Goal: Transaction & Acquisition: Purchase product/service

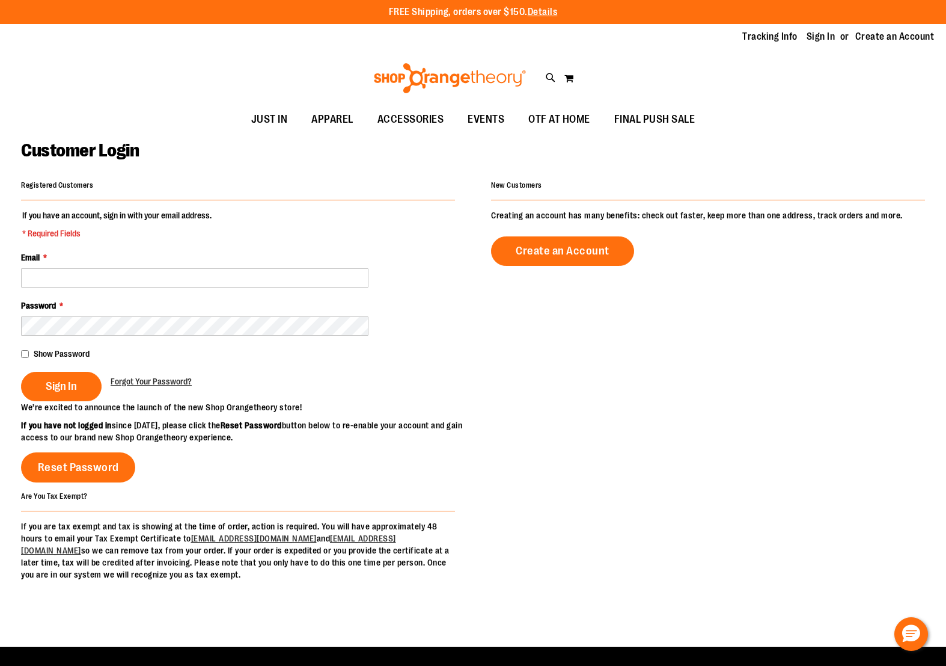
click at [83, 283] on input "Email *" at bounding box center [195, 277] width 348 height 19
click at [91, 279] on input "Email *" at bounding box center [195, 277] width 348 height 19
click at [94, 272] on input "Email *" at bounding box center [195, 277] width 348 height 19
type input "**********"
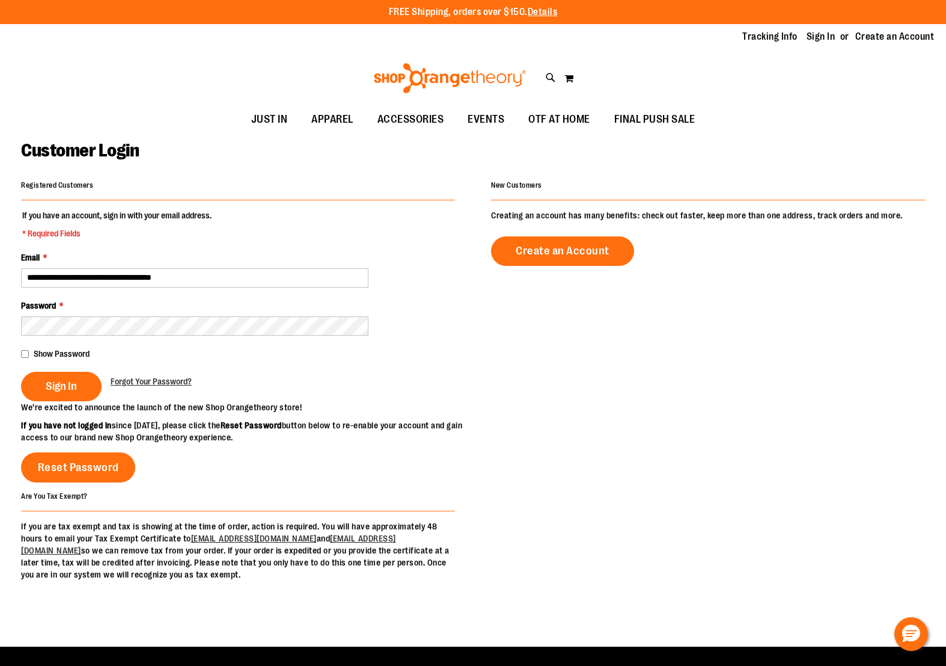
click at [21, 372] on button "Sign In" at bounding box center [61, 386] width 81 height 29
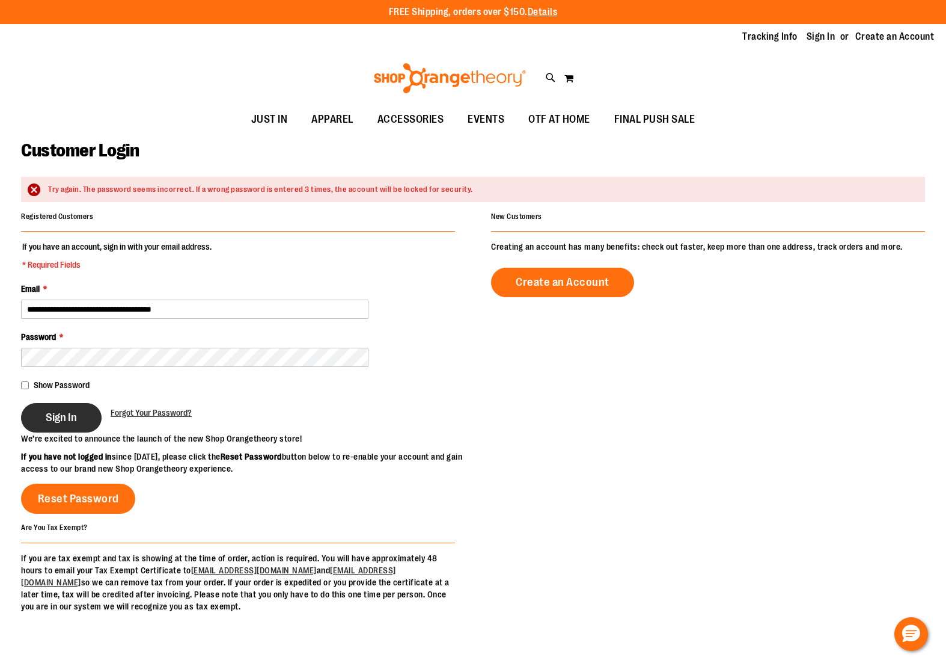
click at [48, 416] on span "Sign In" at bounding box center [61, 417] width 31 height 13
click at [325, 405] on div "Sign In Forgot Your Password?" at bounding box center [238, 417] width 434 height 29
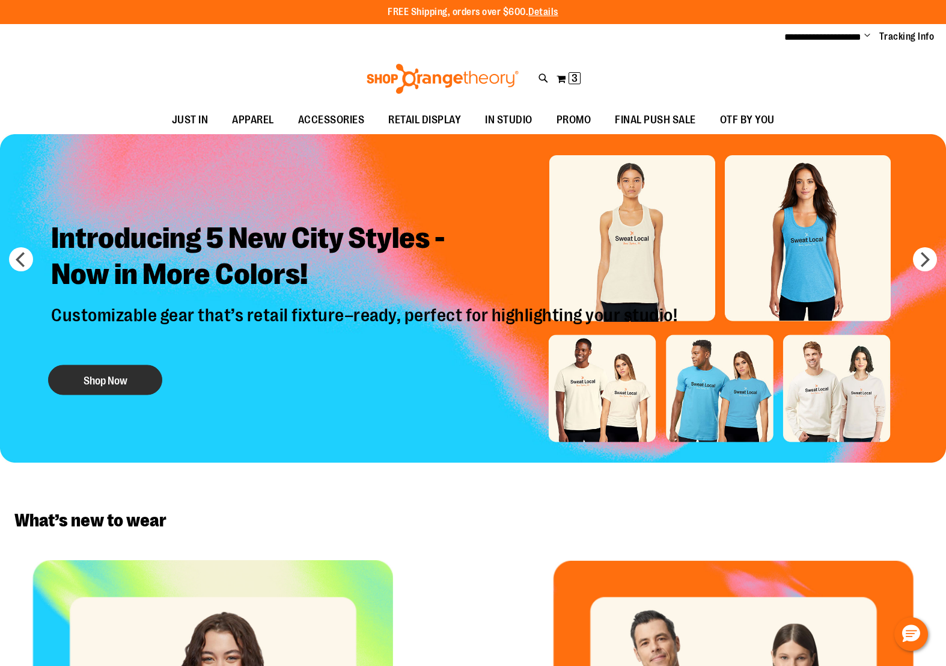
click at [129, 375] on button "Shop Now" at bounding box center [105, 380] width 114 height 30
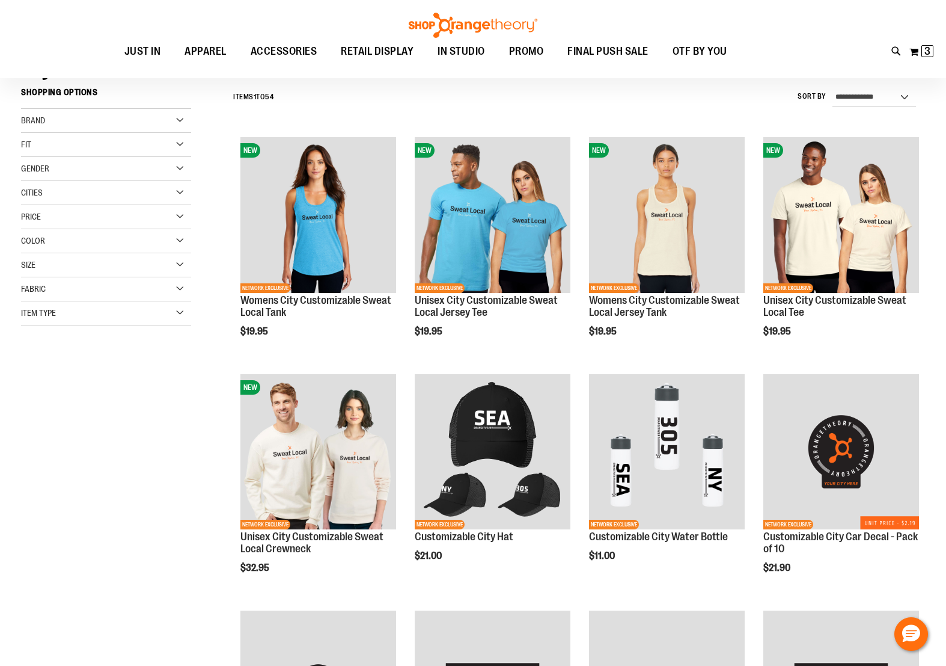
scroll to position [127, 0]
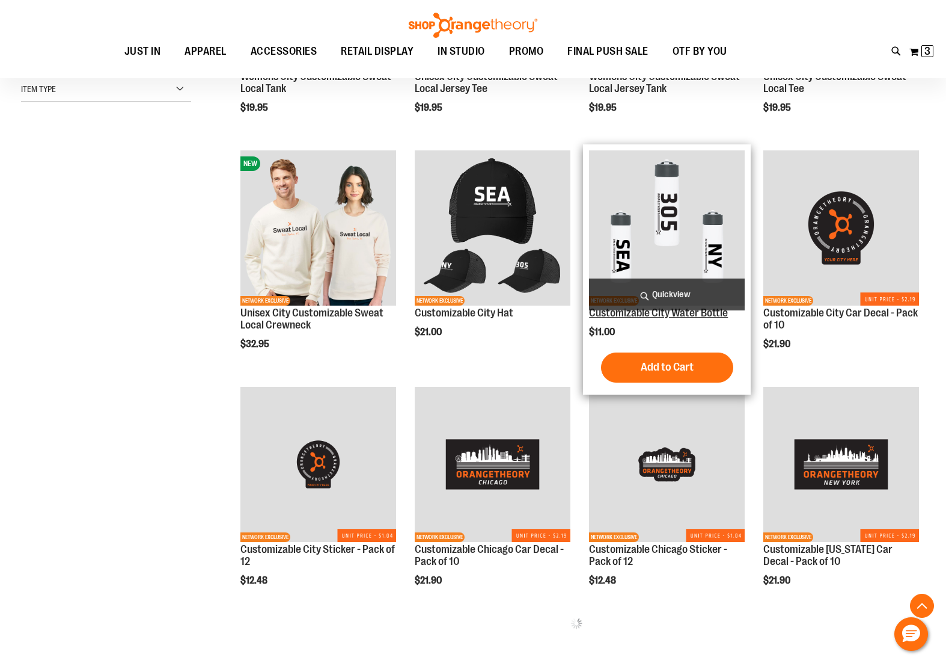
scroll to position [330, 0]
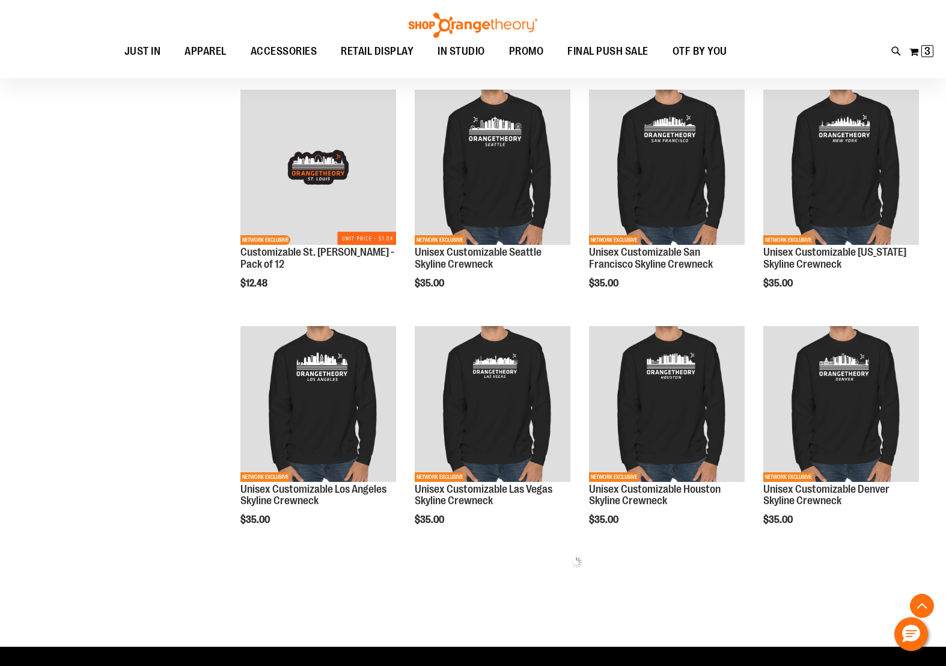
scroll to position [1100, 0]
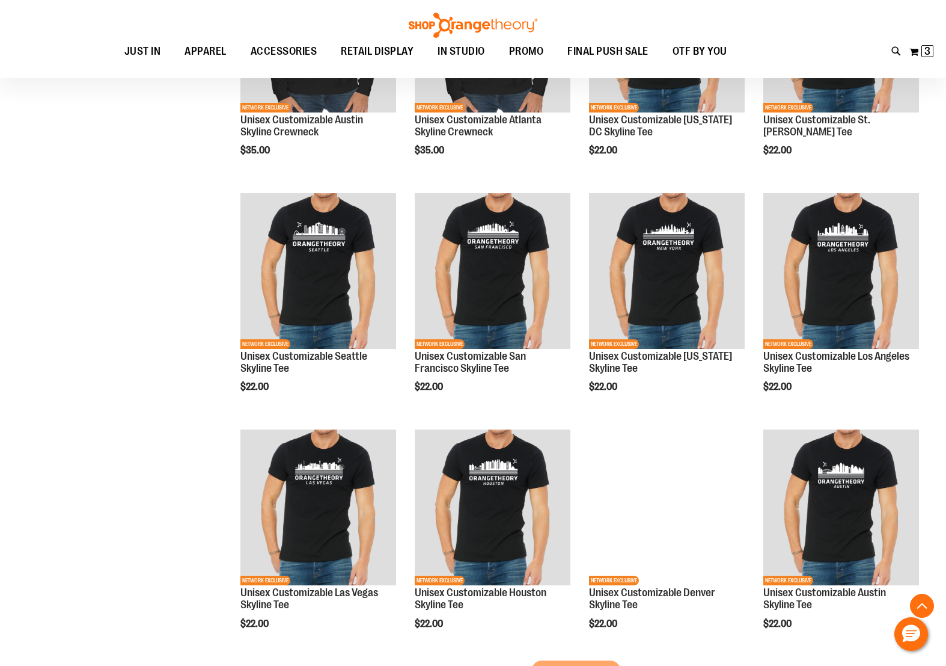
scroll to position [1741, 0]
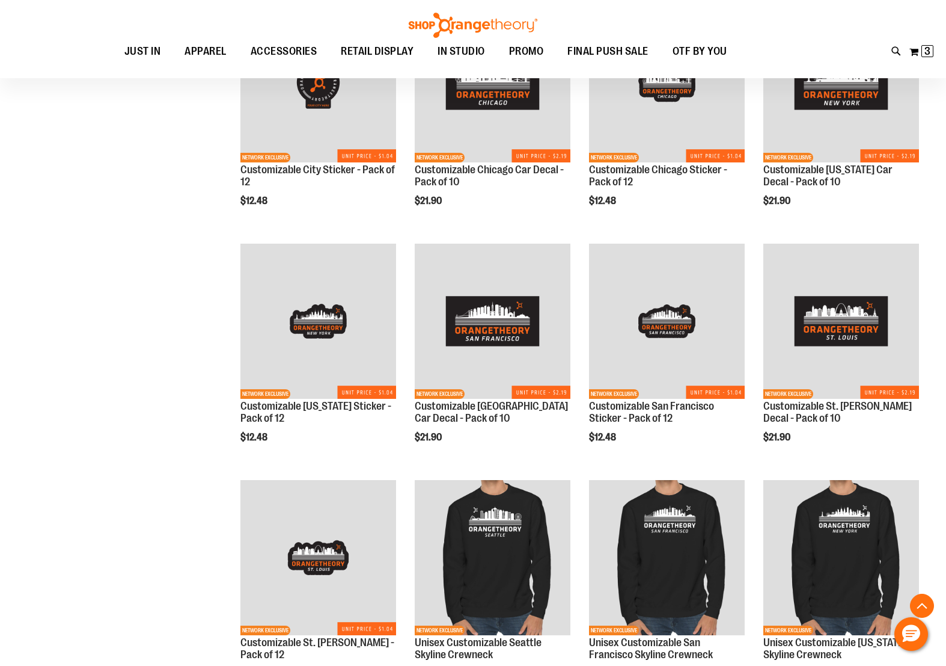
scroll to position [154, 0]
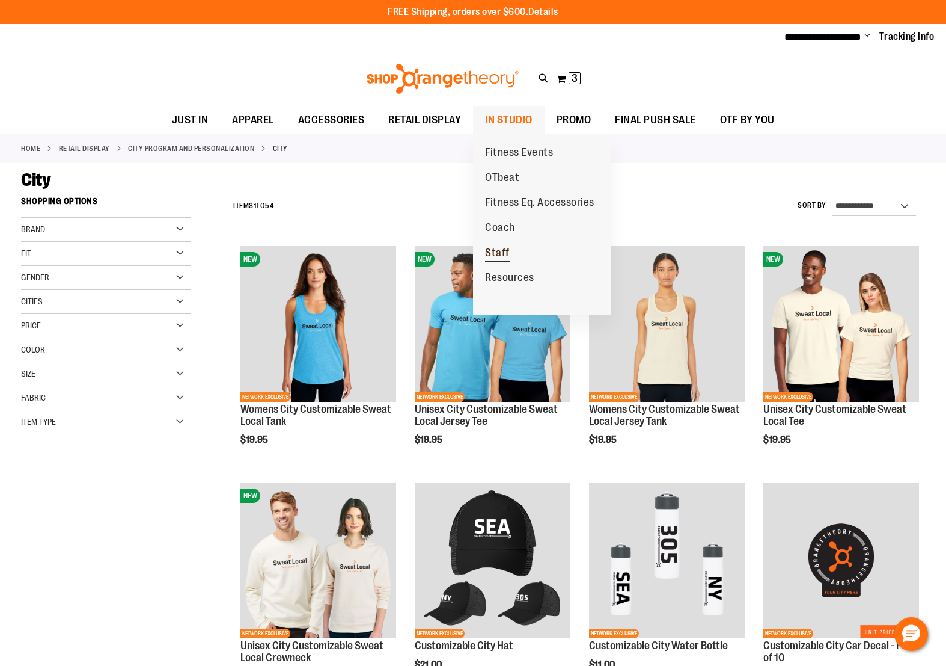
click at [499, 252] on span "Staff" at bounding box center [497, 254] width 25 height 15
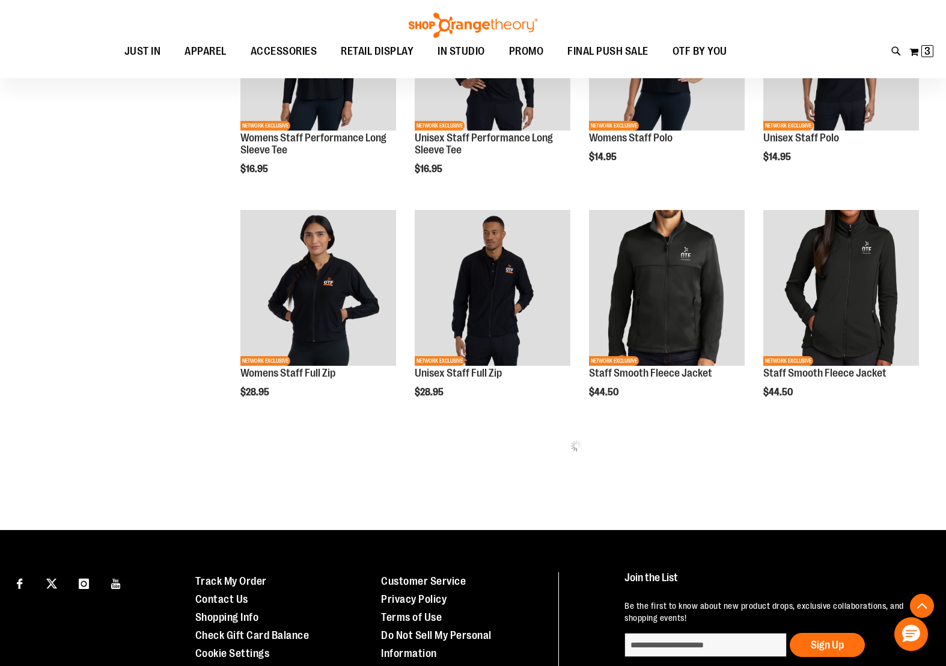
scroll to position [517, 0]
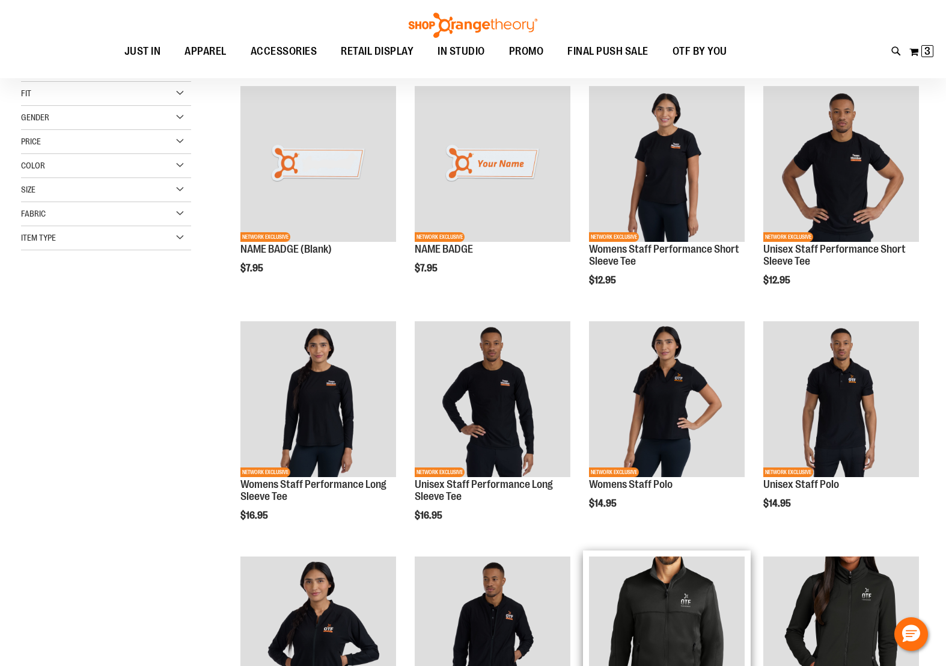
scroll to position [158, 0]
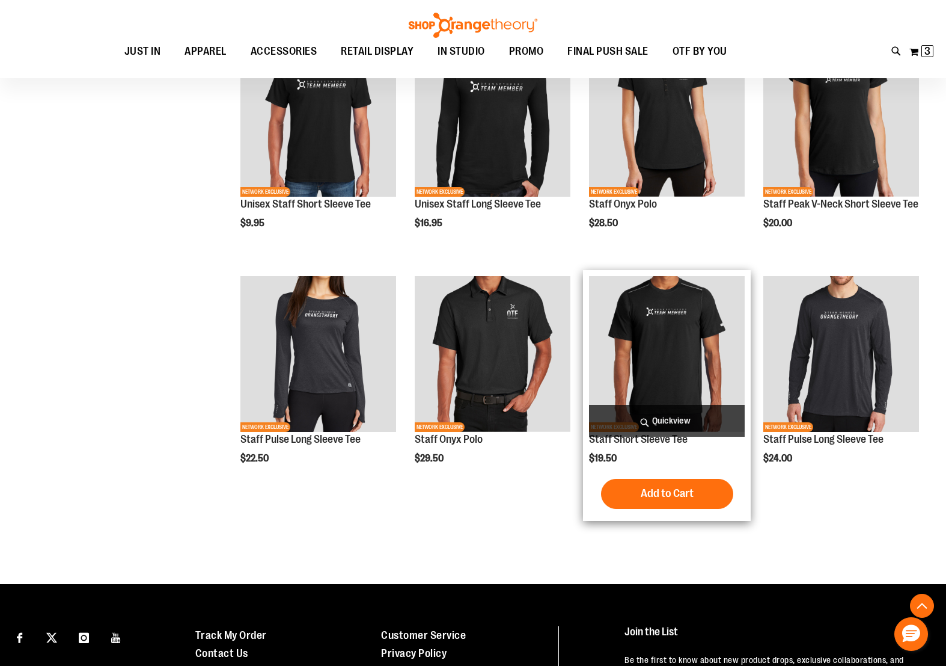
scroll to position [909, 0]
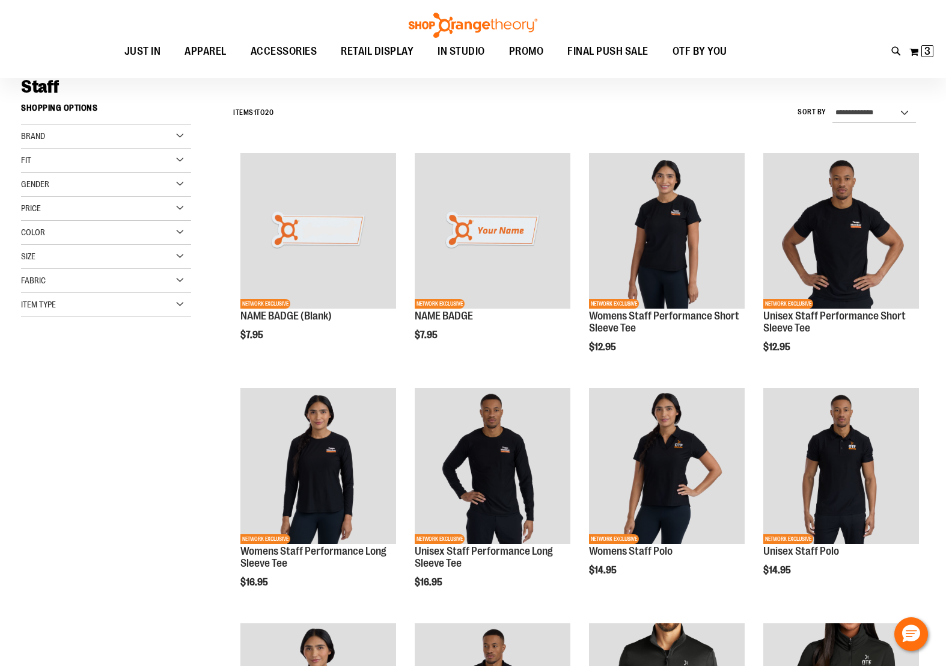
scroll to position [90, 0]
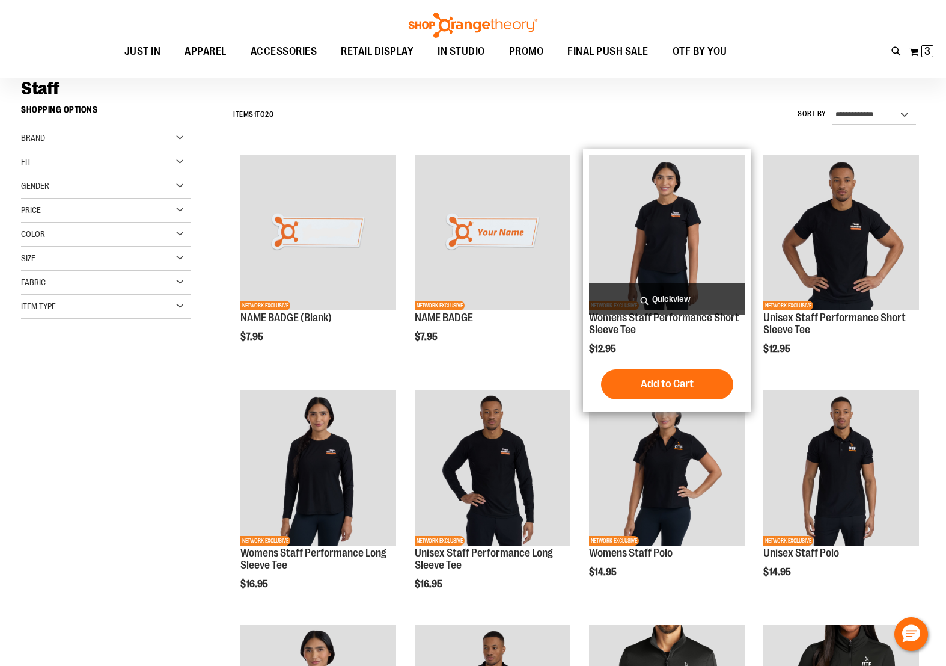
click at [661, 265] on img "product" at bounding box center [667, 233] width 156 height 156
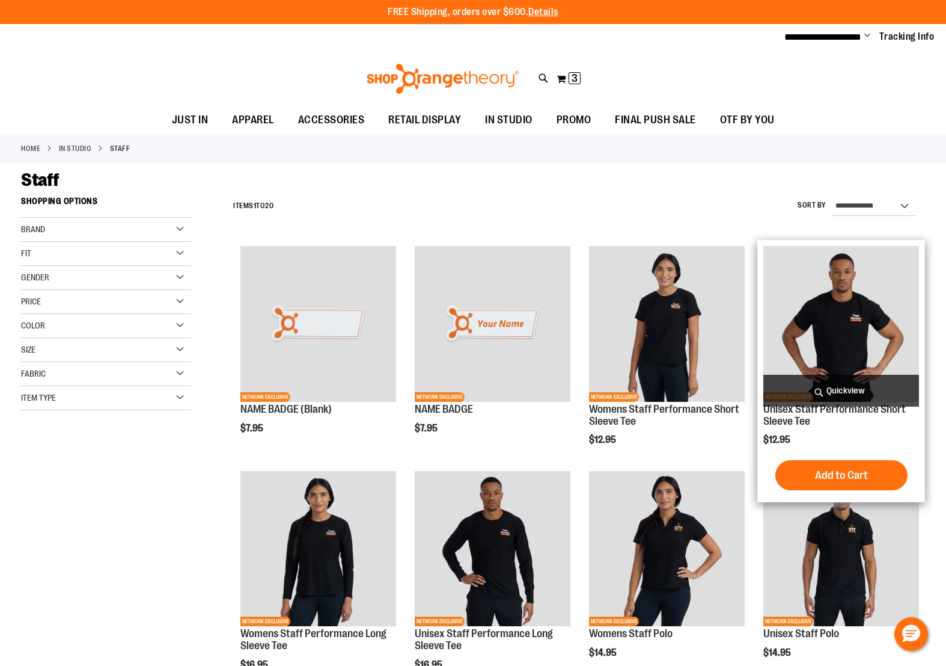
click at [809, 348] on img "product" at bounding box center [842, 324] width 156 height 156
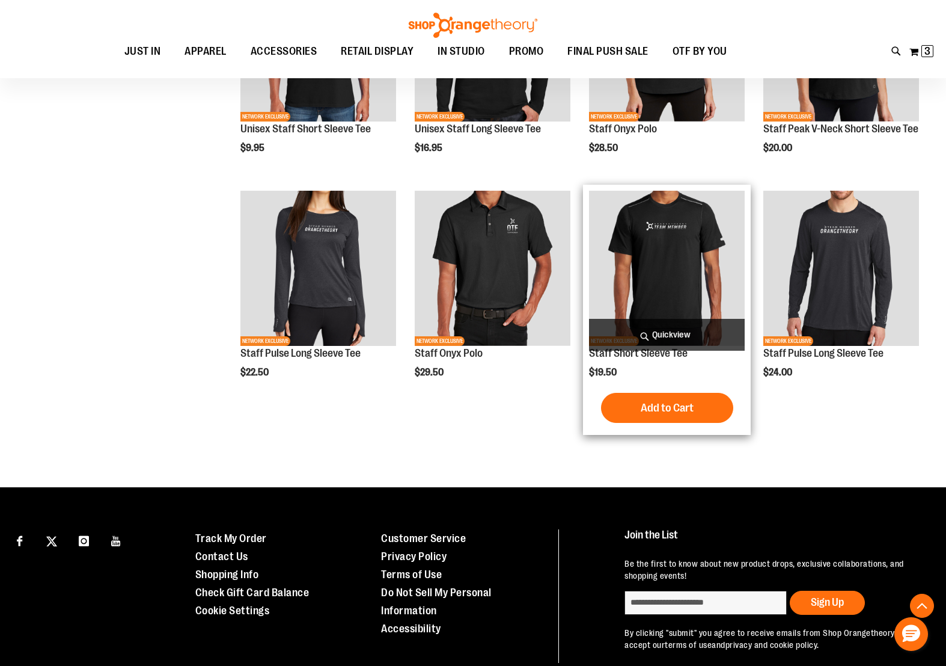
scroll to position [965, 0]
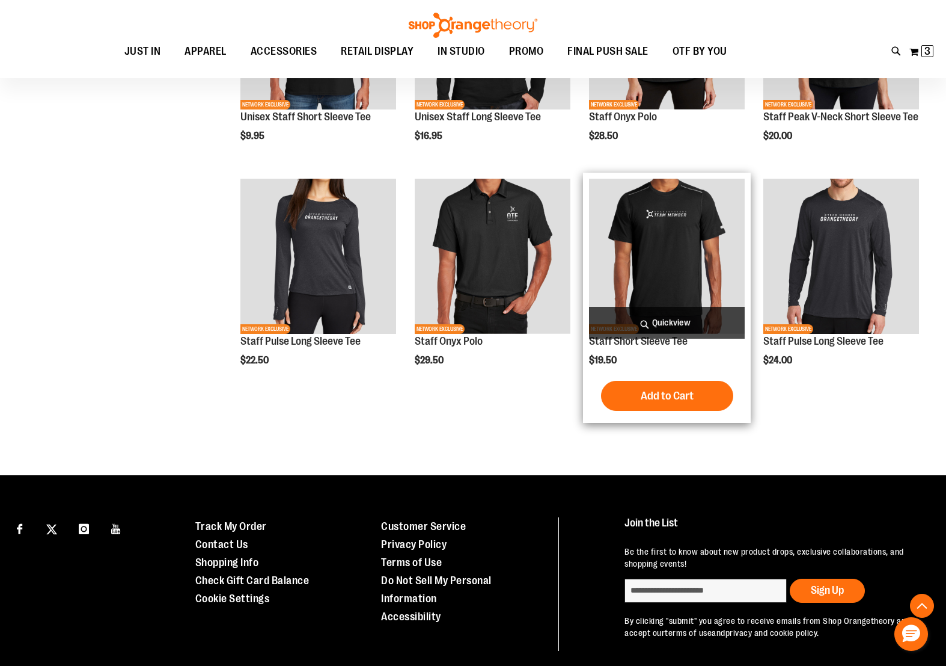
click at [665, 289] on img "product" at bounding box center [667, 257] width 156 height 156
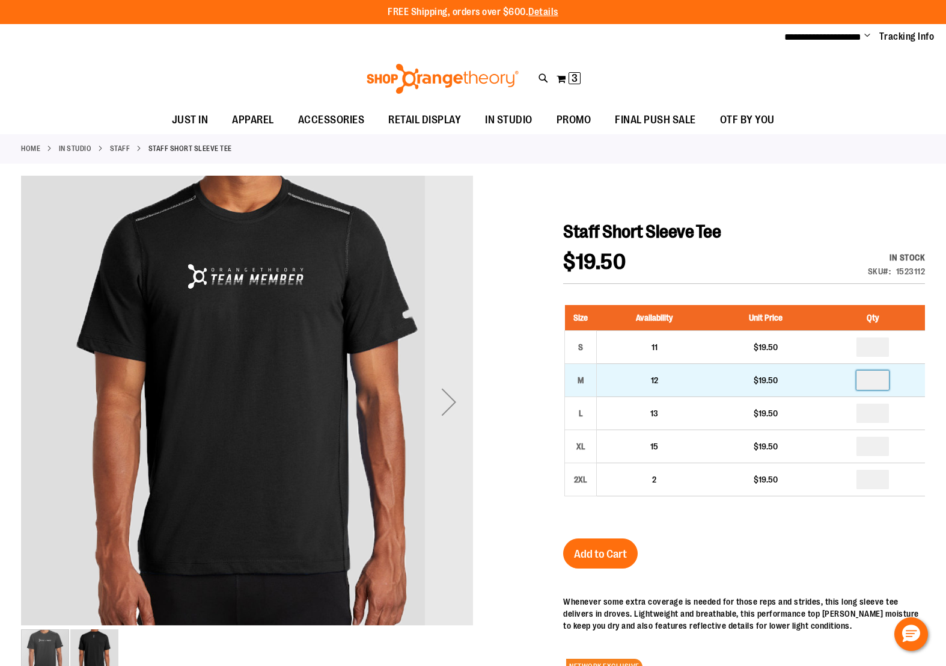
drag, startPoint x: 865, startPoint y: 380, endPoint x: 889, endPoint y: 382, distance: 24.1
click at [889, 382] on td at bounding box center [872, 380] width 105 height 33
type input "*"
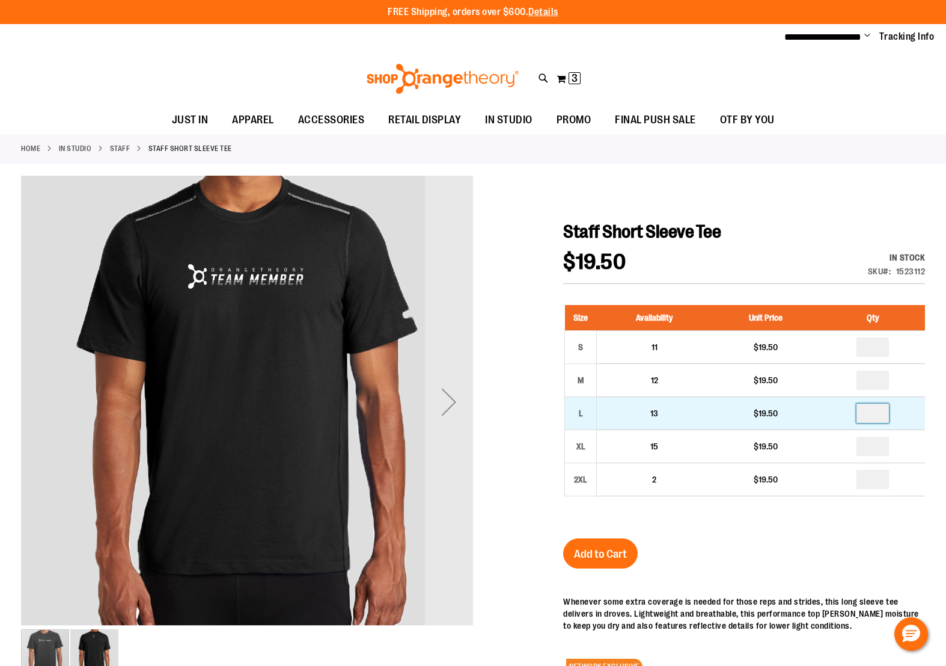
drag, startPoint x: 870, startPoint y: 411, endPoint x: 885, endPoint y: 414, distance: 16.0
click at [885, 414] on input "number" at bounding box center [873, 412] width 32 height 19
type input "*"
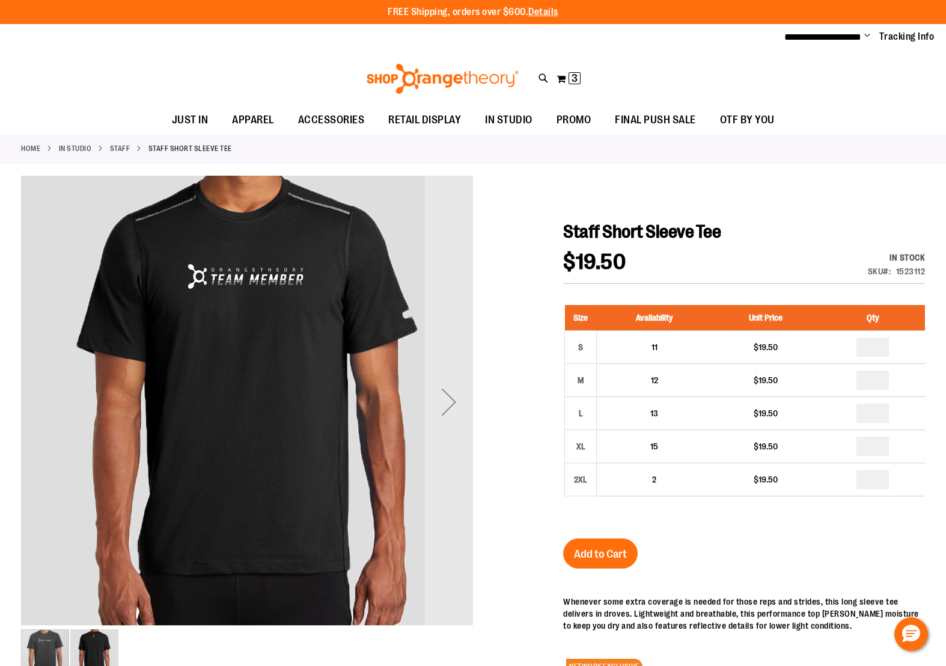
click at [783, 547] on div "Staff Short Sleeve Tee $19.50 In stock Only %1 left SKU 1523112 Size Availabili…" at bounding box center [744, 534] width 362 height 627
click at [612, 557] on span "Add to Cart" at bounding box center [600, 553] width 53 height 13
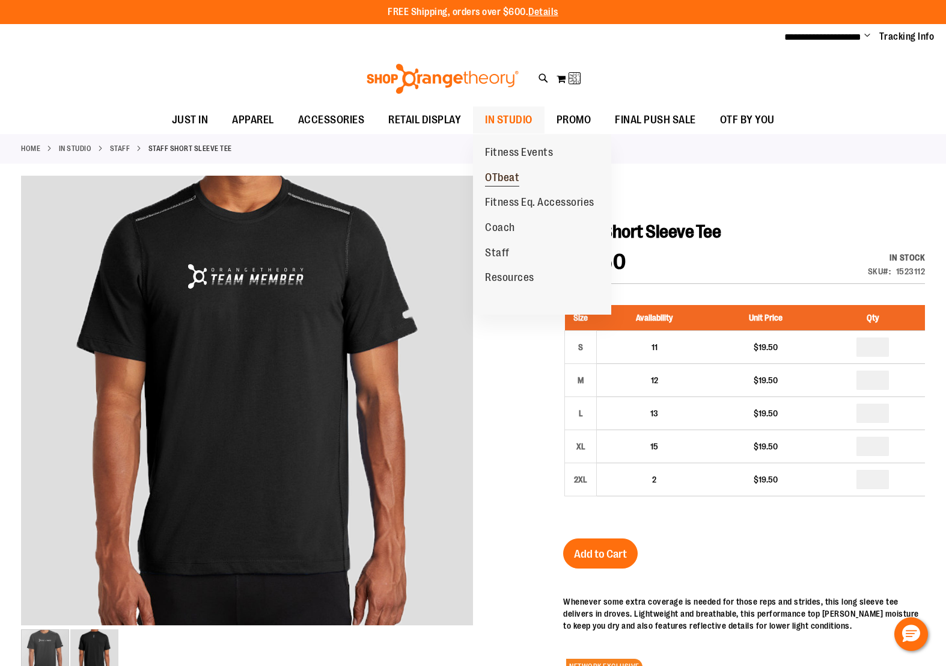
click at [509, 180] on span "OTbeat" at bounding box center [502, 178] width 34 height 15
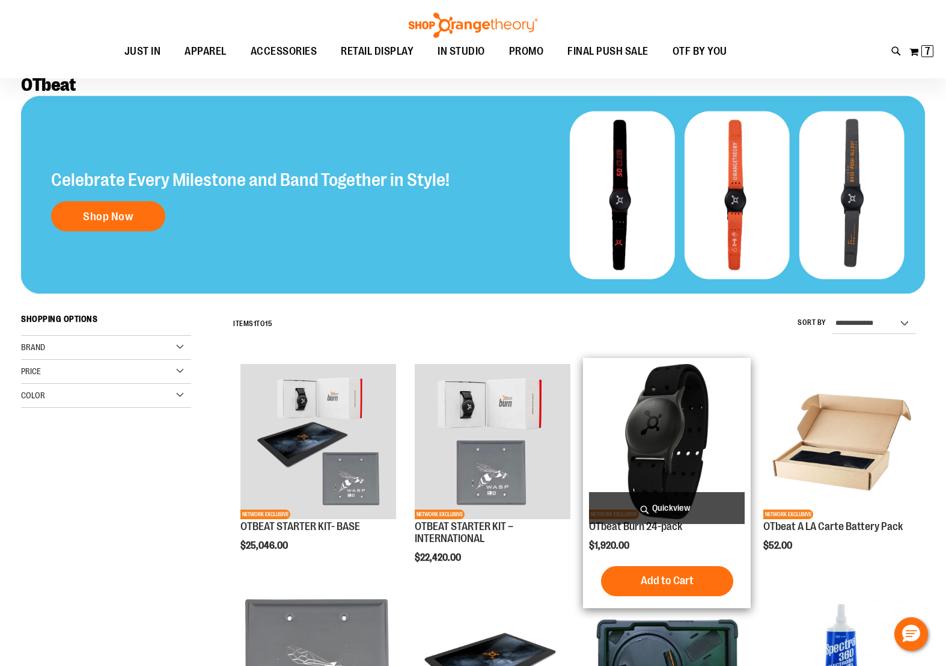
scroll to position [99, 0]
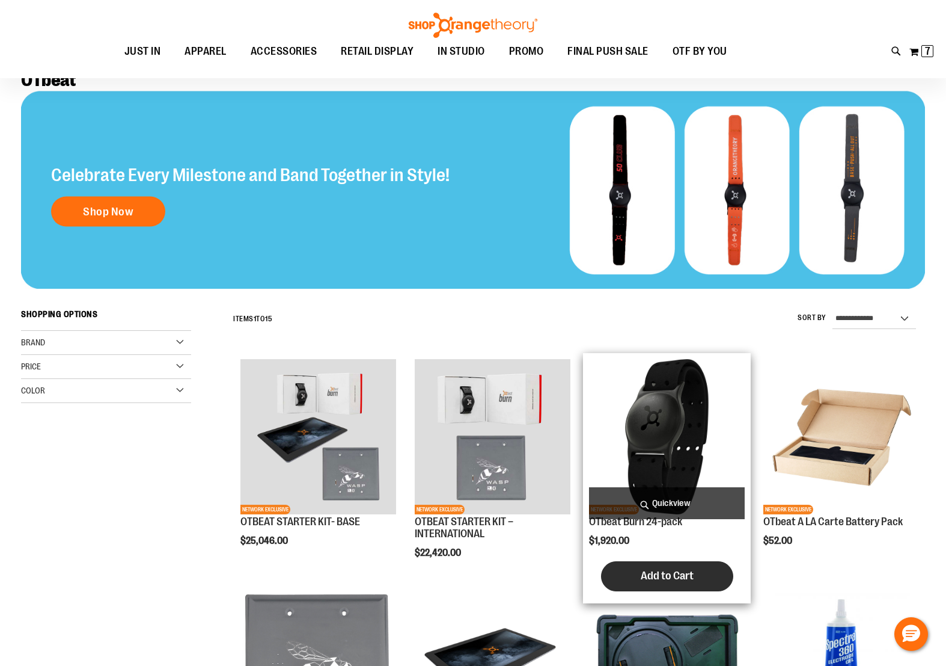
click at [637, 582] on button "Add to Cart" at bounding box center [667, 576] width 132 height 30
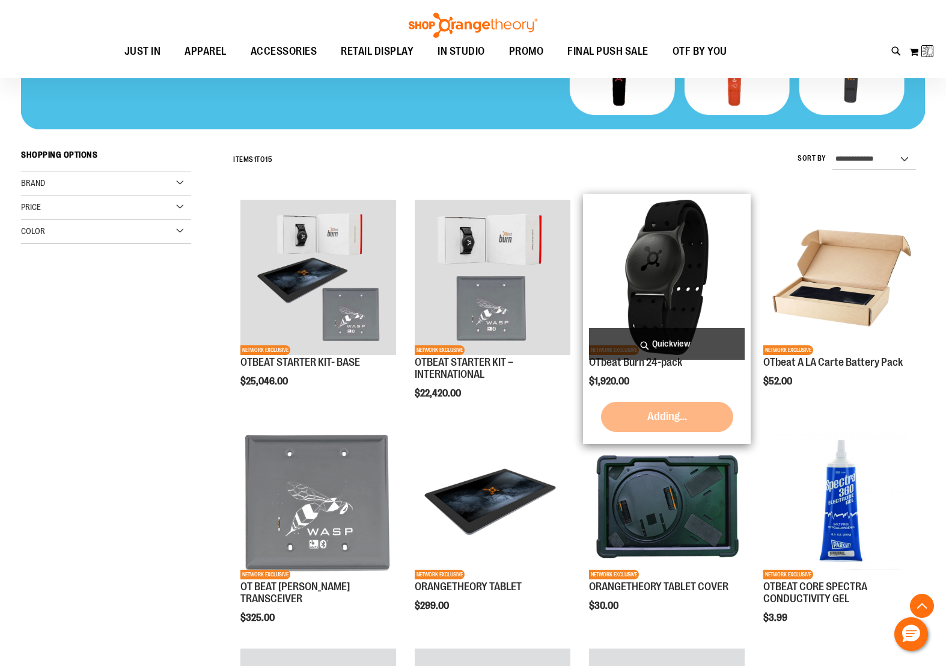
scroll to position [0, 0]
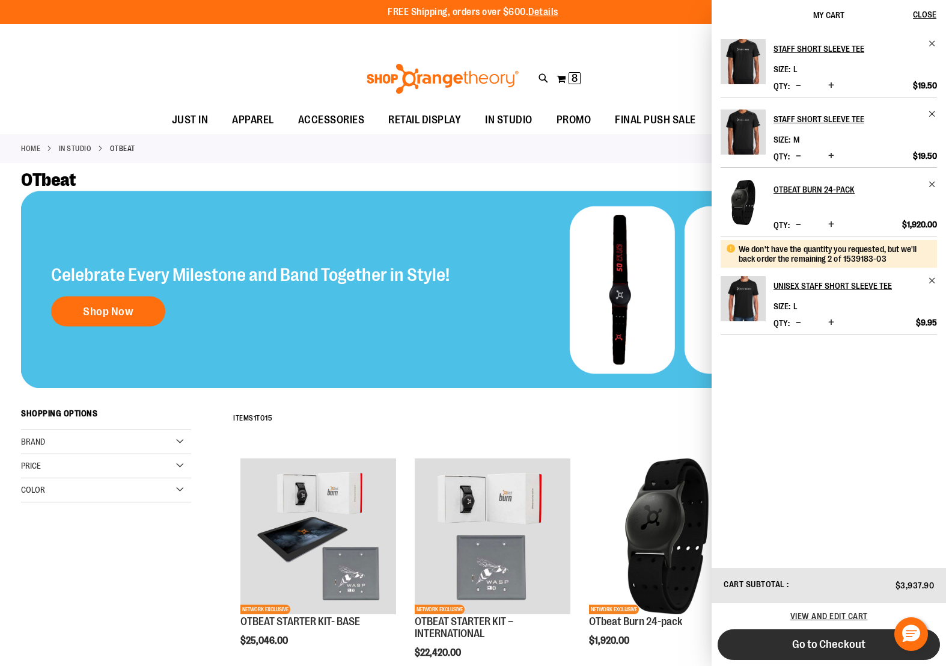
click at [799, 637] on span "Go to Checkout" at bounding box center [829, 643] width 73 height 13
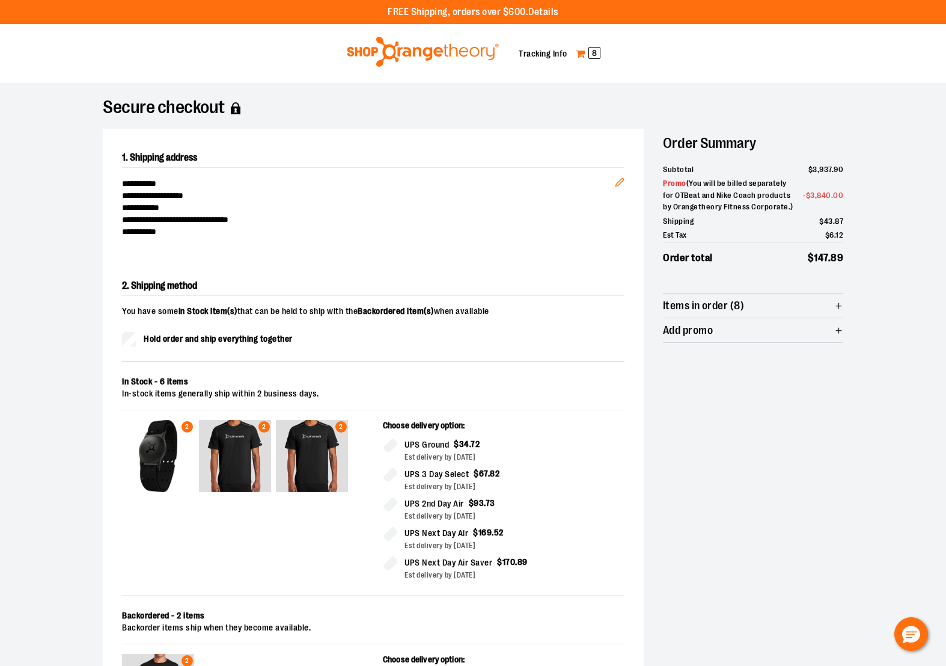
click at [589, 52] on span "8" at bounding box center [595, 53] width 12 height 12
